Goal: Task Accomplishment & Management: Use online tool/utility

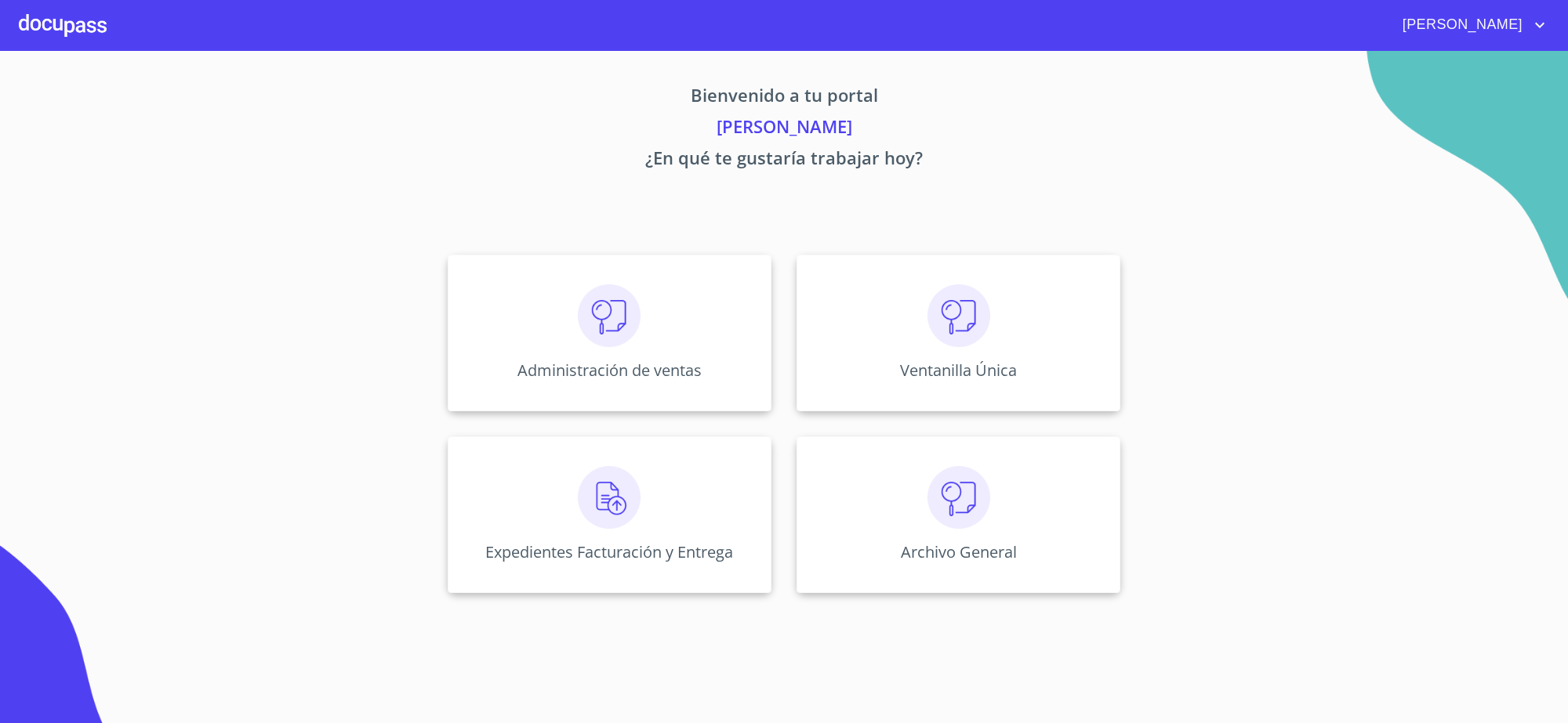
click at [723, 330] on div "Administración de ventas" at bounding box center [610, 333] width 324 height 156
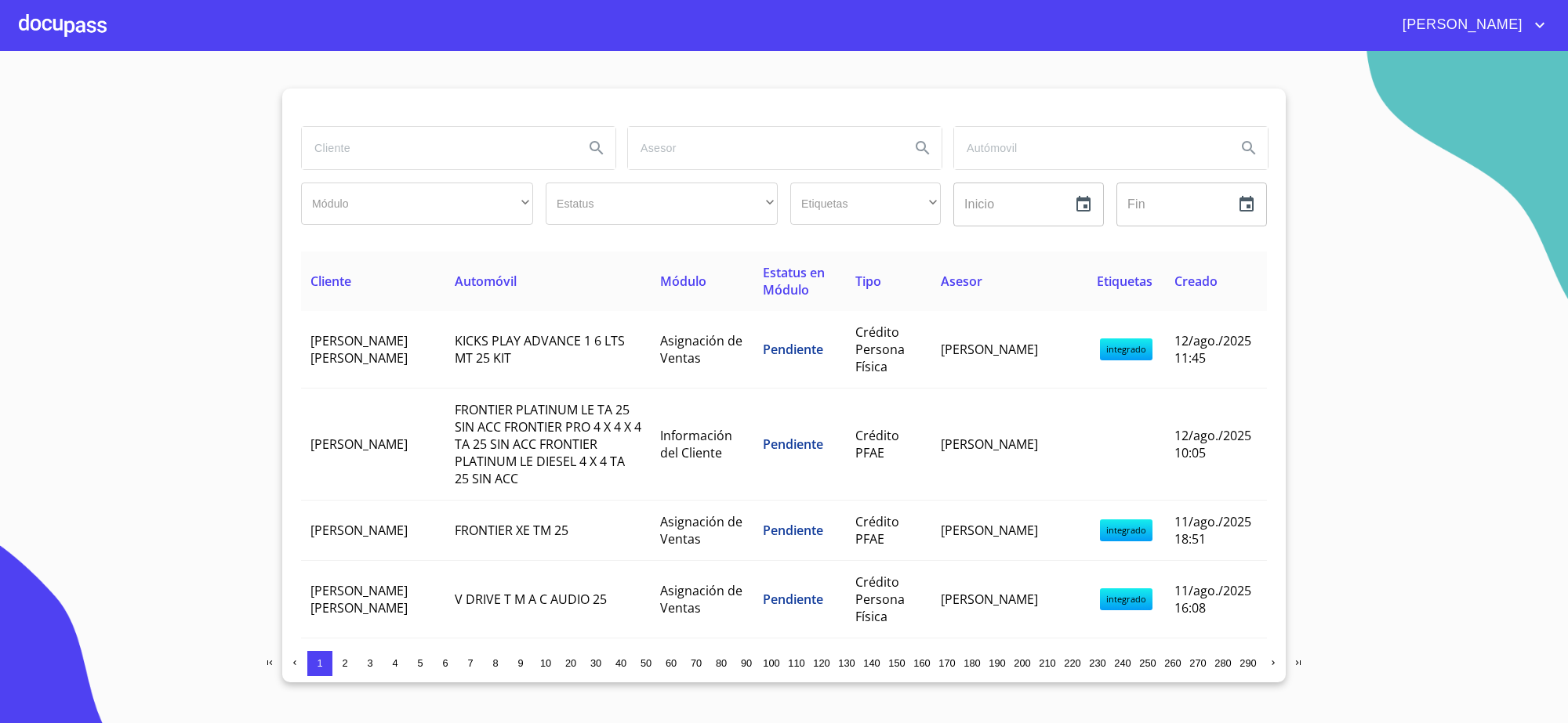
click at [424, 130] on input "search" at bounding box center [436, 147] width 270 height 42
type input "[PERSON_NAME]"
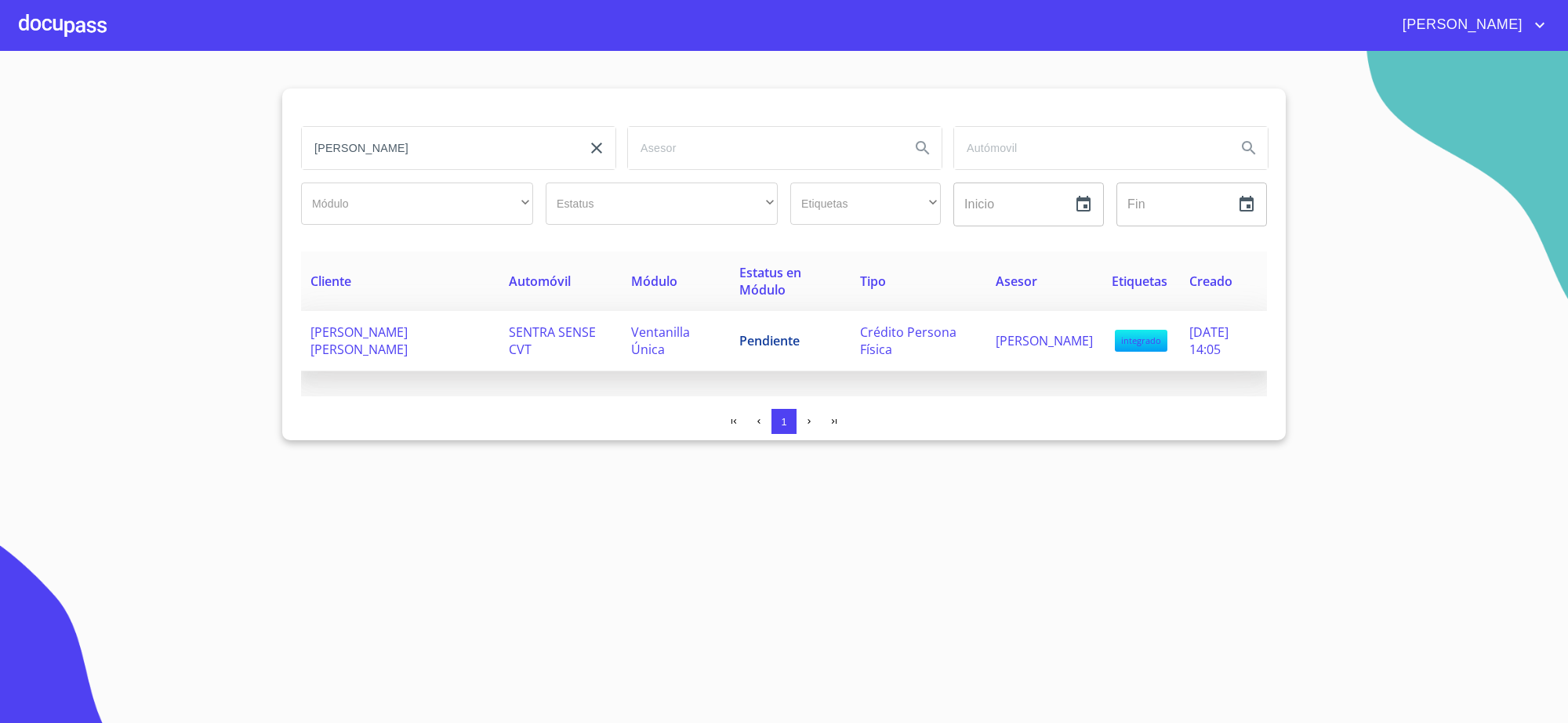
click at [585, 337] on td "SENTRA SENSE CVT" at bounding box center [560, 341] width 122 height 60
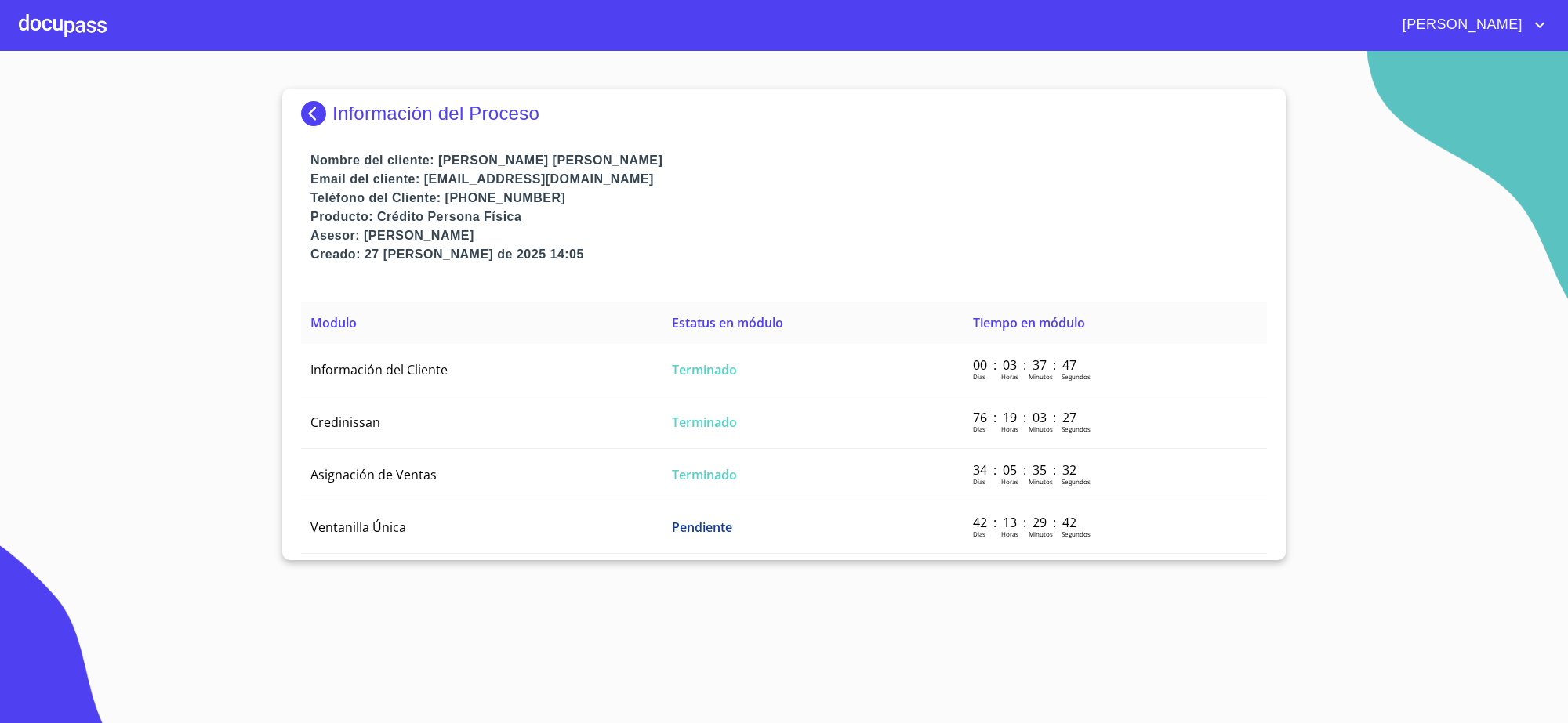
click at [805, 201] on p "Teléfono del Cliente: [PHONE_NUMBER]" at bounding box center [789, 198] width 957 height 19
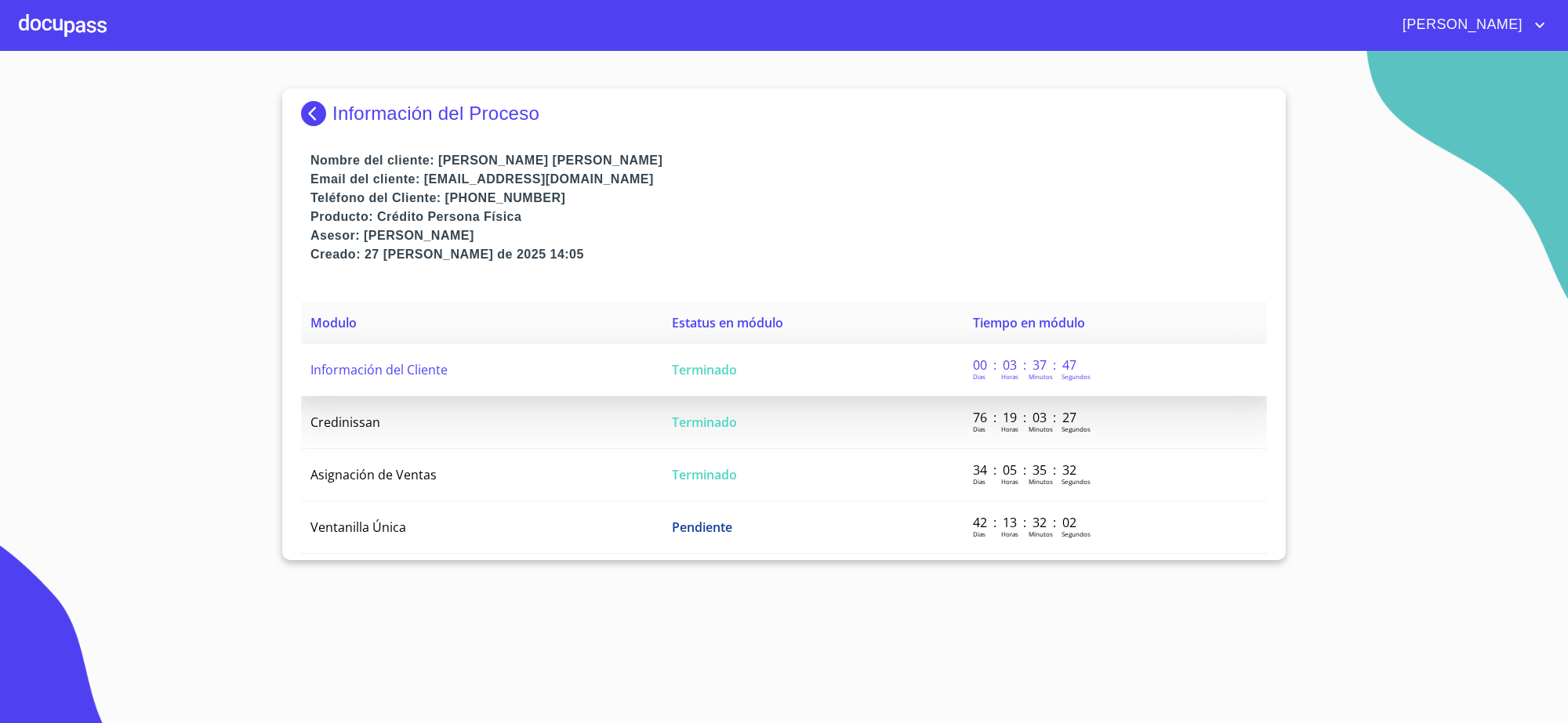
click at [558, 375] on td "Información del Cliente" at bounding box center [481, 370] width 361 height 52
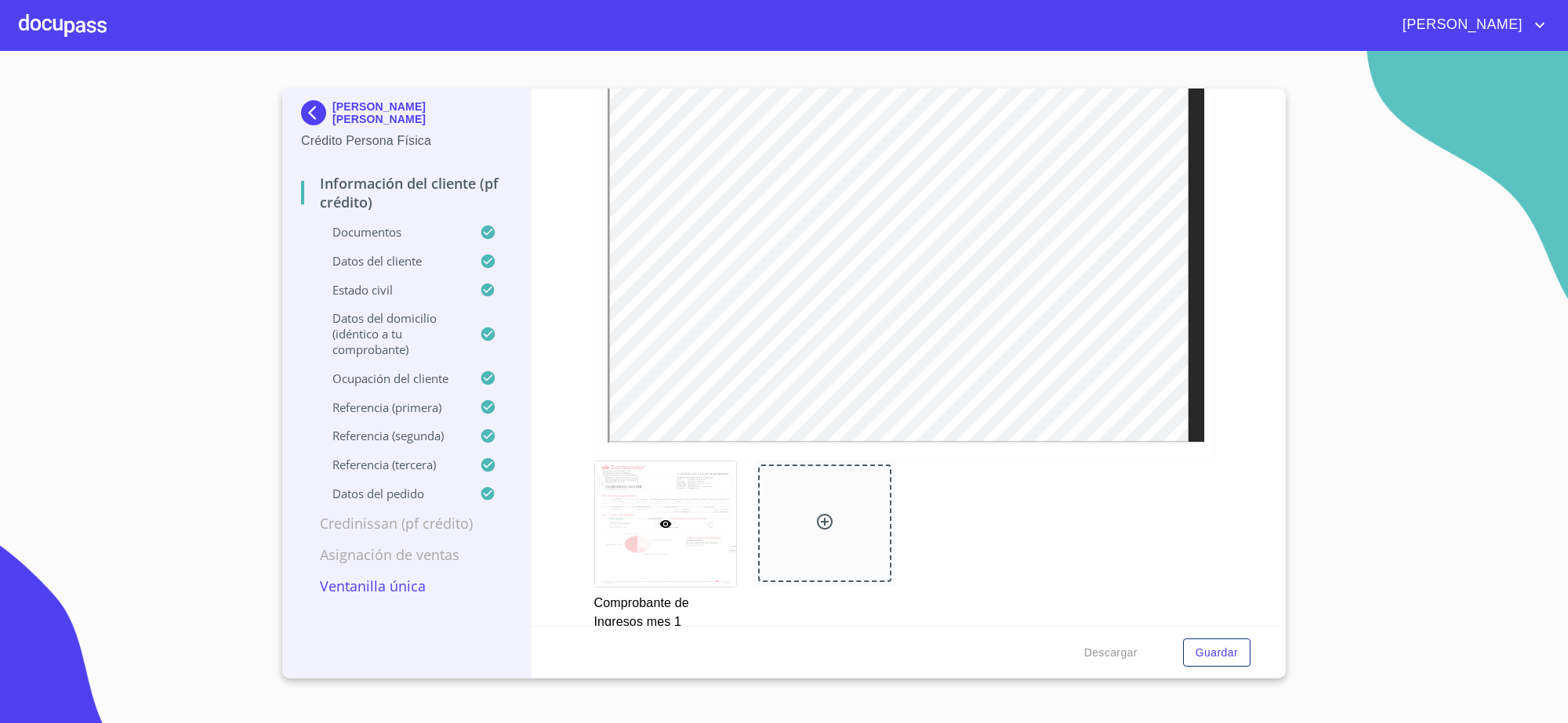
scroll to position [342, 0]
